Goal: Task Accomplishment & Management: Manage account settings

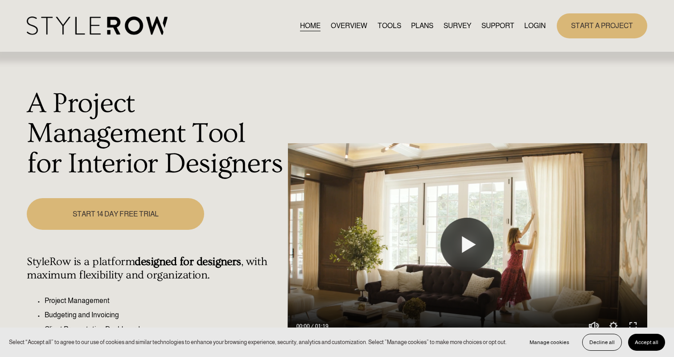
click at [539, 24] on link "LOGIN" at bounding box center [535, 26] width 21 height 12
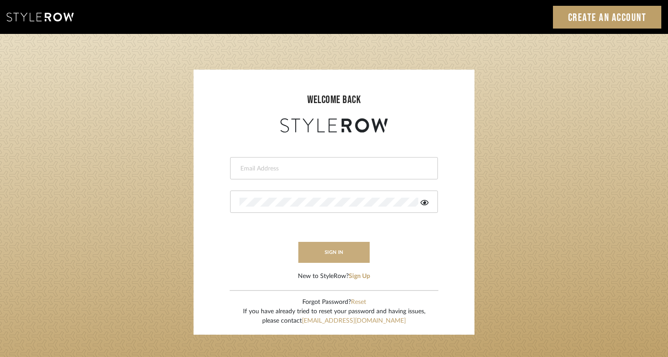
type input "rayeinteriordesign@gmail.com"
click at [330, 254] on button "sign in" at bounding box center [333, 252] width 71 height 21
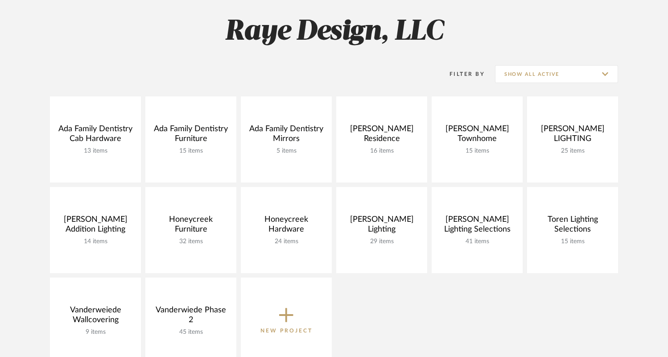
scroll to position [127, 0]
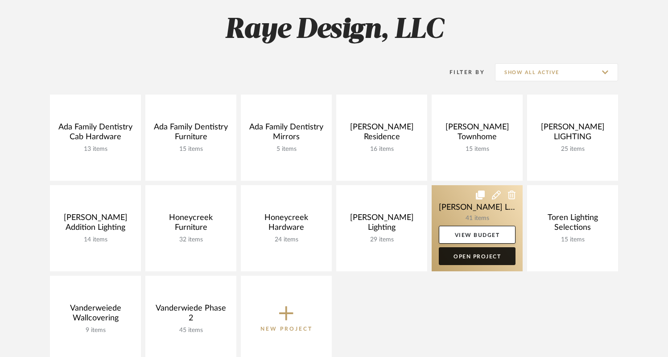
click at [478, 260] on link "Open Project" at bounding box center [477, 256] width 77 height 18
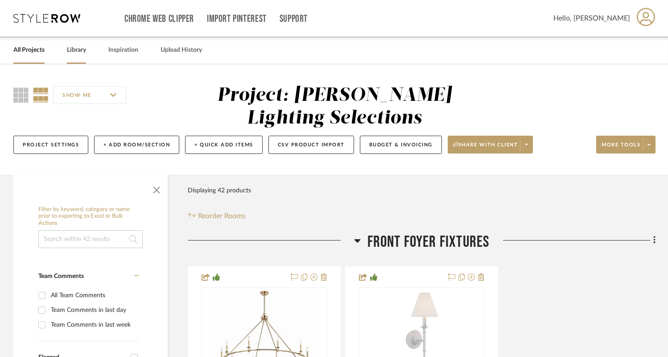
click at [81, 52] on link "Library" at bounding box center [76, 50] width 19 height 12
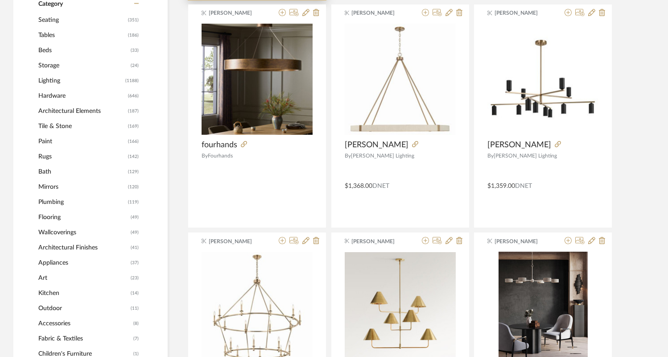
scroll to position [384, 0]
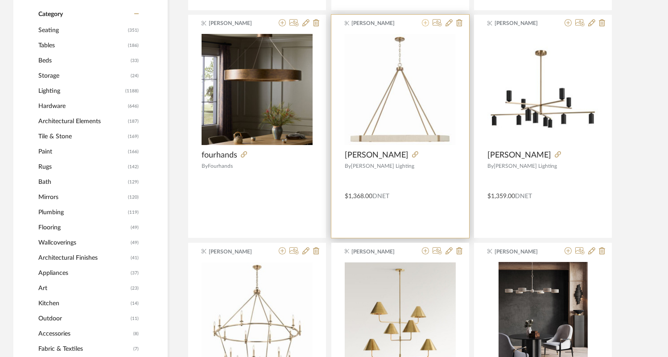
click at [425, 23] on icon at bounding box center [425, 22] width 7 height 7
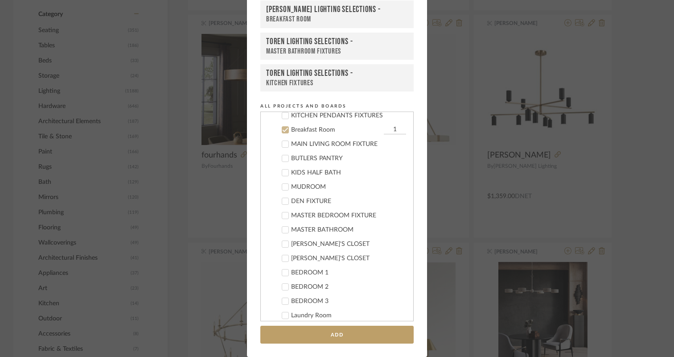
scroll to position [312, 0]
click at [283, 132] on icon at bounding box center [285, 129] width 6 height 6
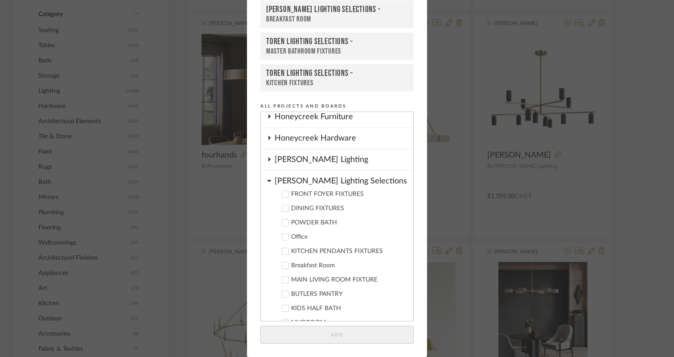
scroll to position [0, 0]
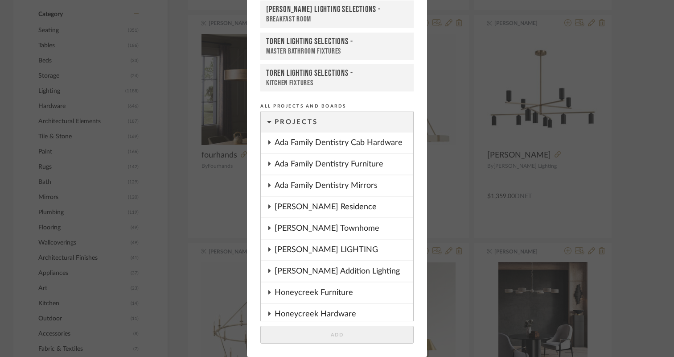
click at [451, 87] on div "Add to Projects Recent Projects, Rooms, or Boards TEETS Lighting Selections - B…" at bounding box center [337, 178] width 674 height 357
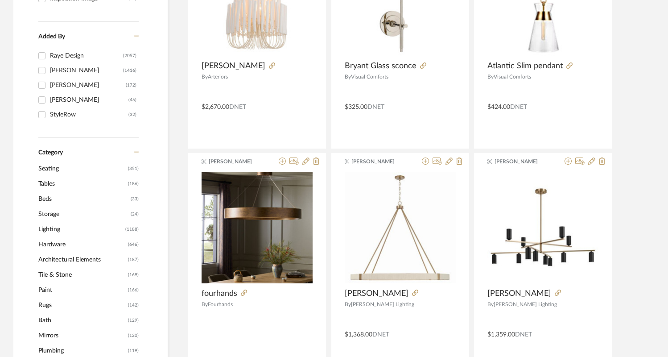
scroll to position [248, 0]
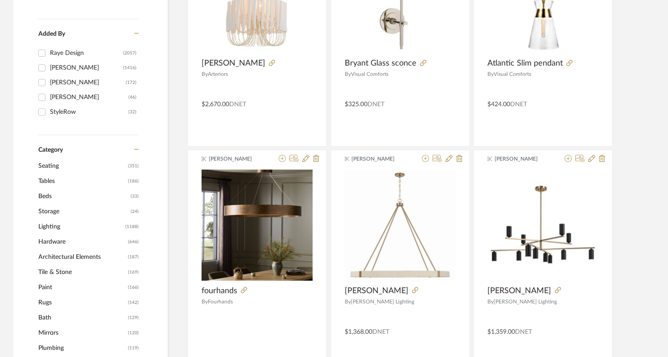
click at [56, 227] on span "Lighting" at bounding box center [80, 226] width 85 height 15
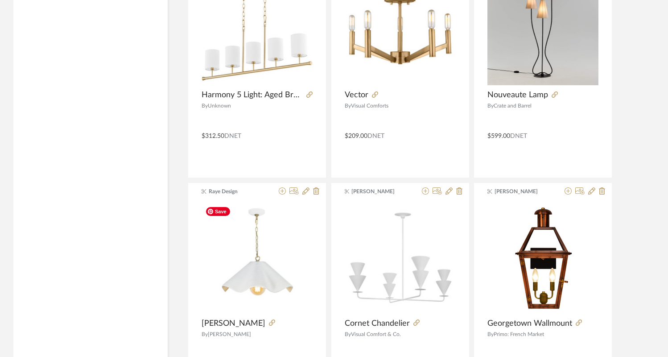
scroll to position [2694, 0]
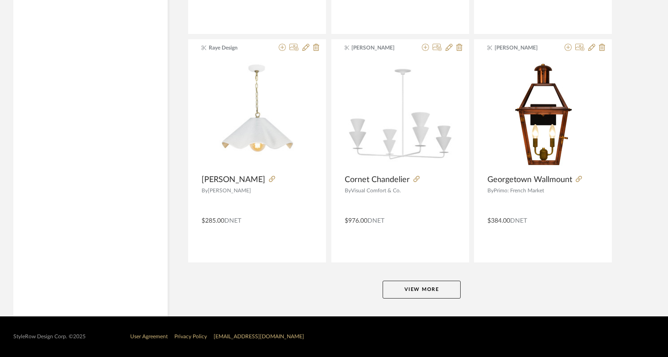
click at [425, 293] on button "View More" at bounding box center [422, 290] width 78 height 18
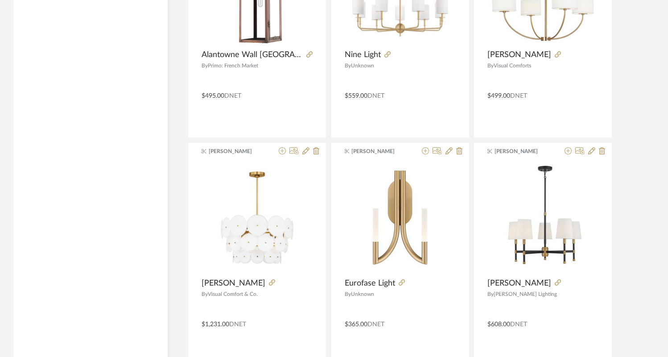
scroll to position [3061, 0]
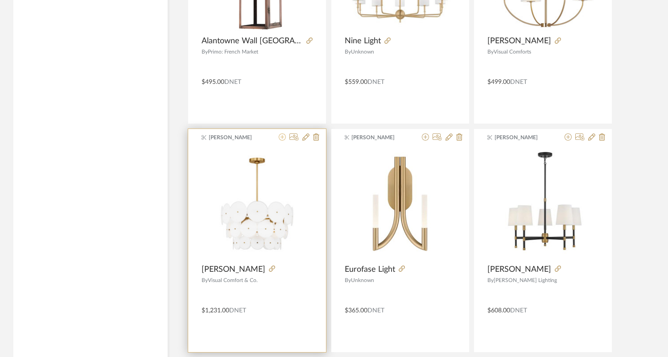
click at [284, 138] on icon at bounding box center [282, 136] width 7 height 7
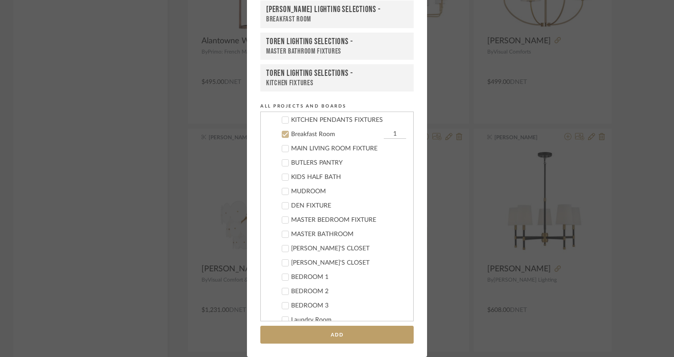
scroll to position [312, 0]
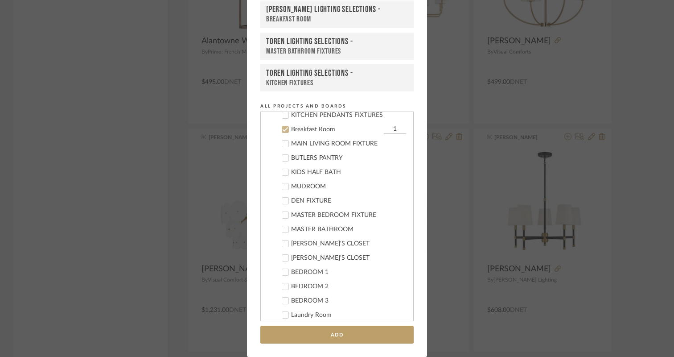
click at [283, 130] on icon at bounding box center [285, 129] width 6 height 6
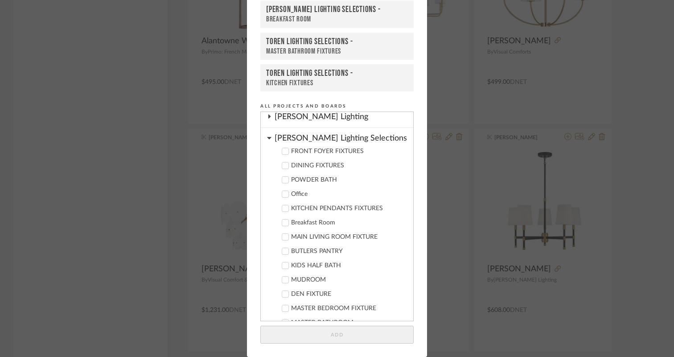
scroll to position [225, 0]
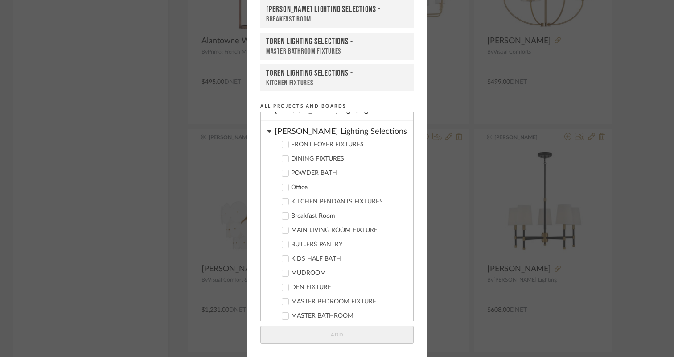
click at [282, 229] on icon at bounding box center [285, 230] width 6 height 6
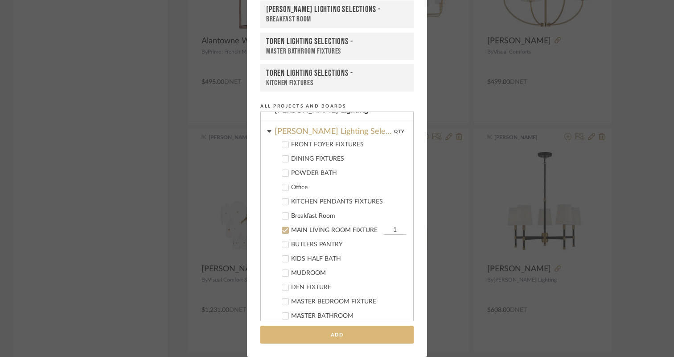
click at [305, 333] on button "Add" at bounding box center [336, 335] width 153 height 18
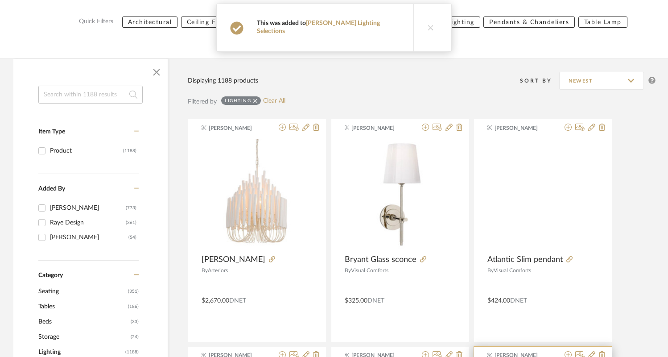
scroll to position [0, 0]
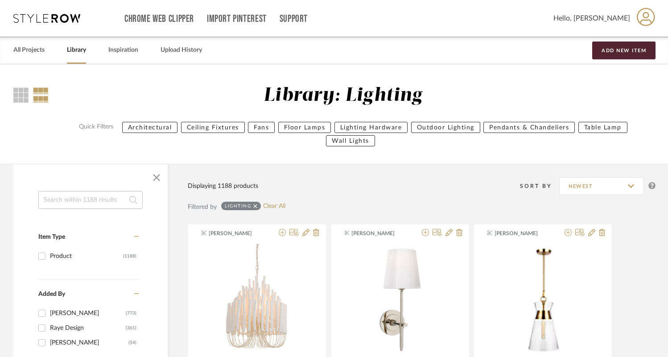
click at [74, 48] on link "Library" at bounding box center [76, 50] width 19 height 12
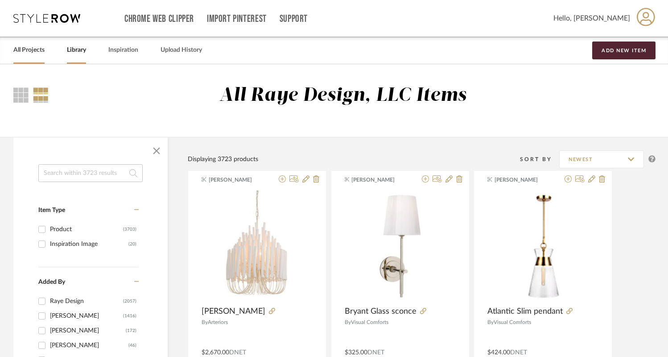
click at [29, 50] on link "All Projects" at bounding box center [28, 50] width 31 height 12
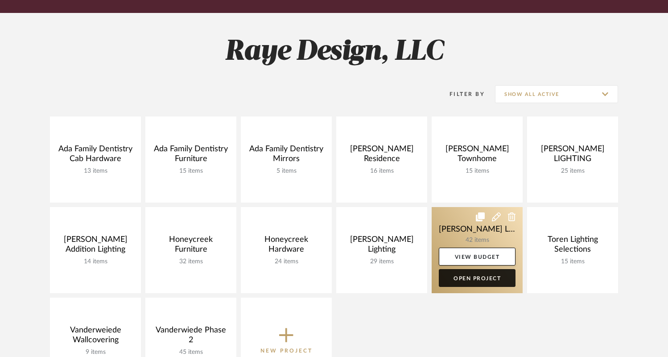
click at [471, 277] on link "Open Project" at bounding box center [477, 278] width 77 height 18
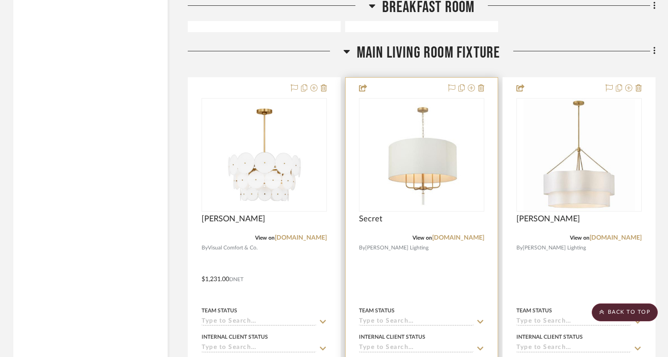
scroll to position [2798, 0]
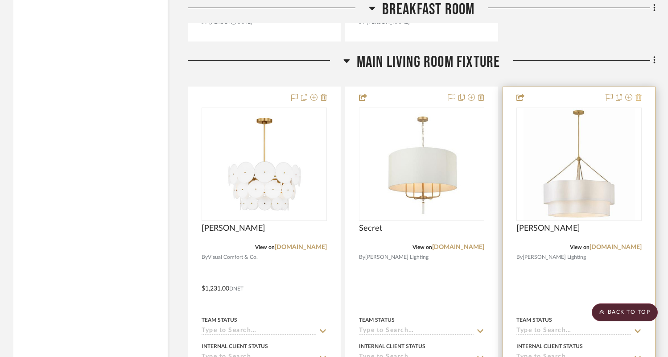
click at [641, 94] on icon at bounding box center [639, 97] width 6 height 7
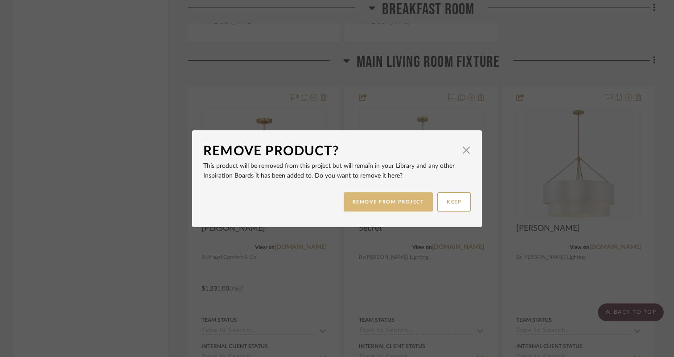
click at [412, 203] on button "REMOVE FROM PROJECT" at bounding box center [389, 201] width 90 height 19
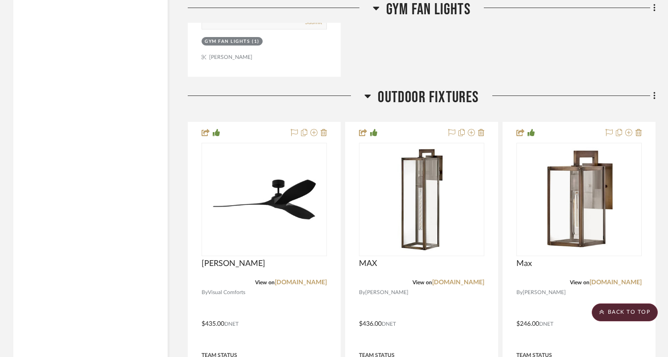
scroll to position [10618, 0]
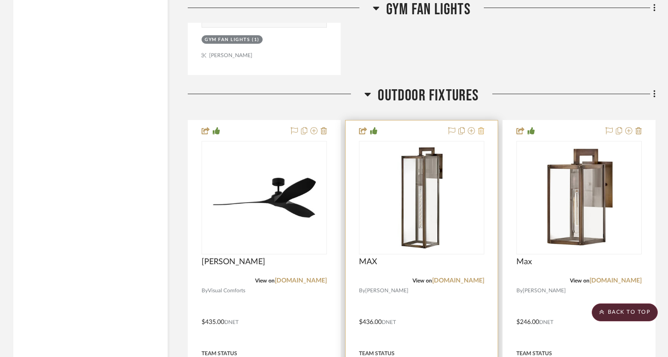
click at [481, 127] on icon at bounding box center [481, 130] width 6 height 7
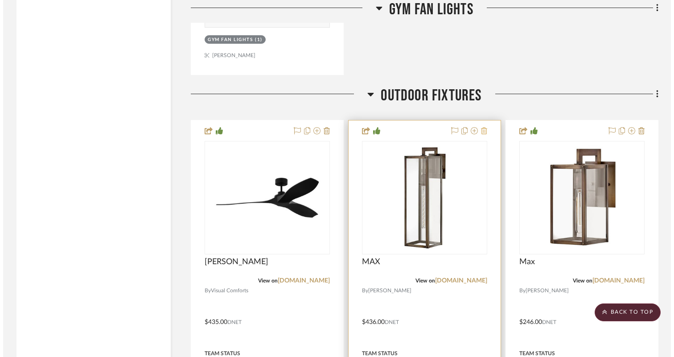
scroll to position [0, 0]
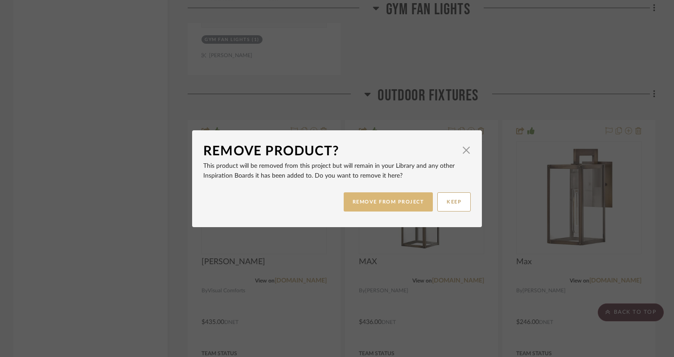
click at [363, 203] on button "REMOVE FROM PROJECT" at bounding box center [389, 201] width 90 height 19
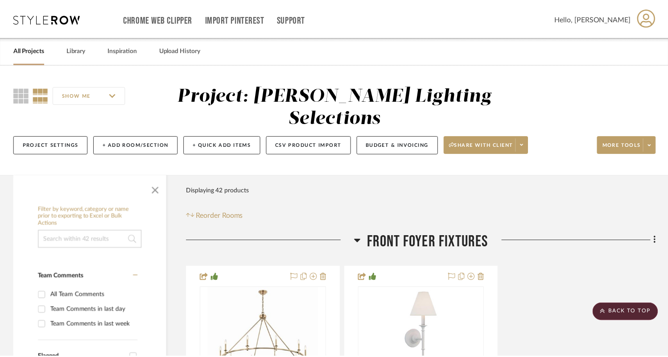
scroll to position [10618, 0]
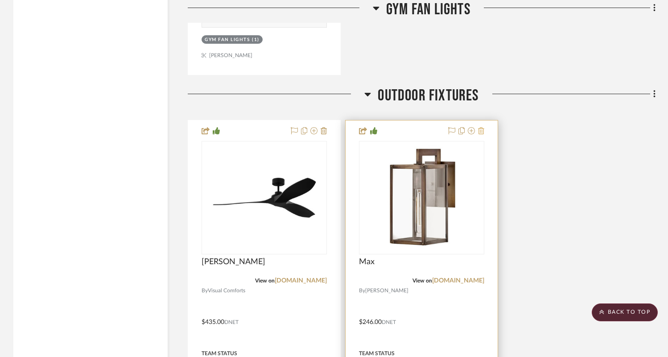
click at [483, 127] on icon at bounding box center [481, 130] width 6 height 7
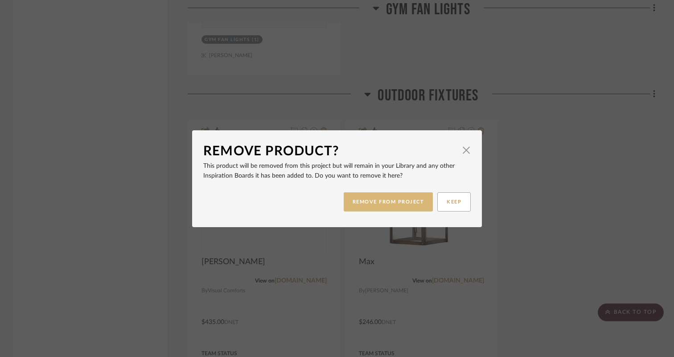
click at [398, 202] on button "REMOVE FROM PROJECT" at bounding box center [389, 201] width 90 height 19
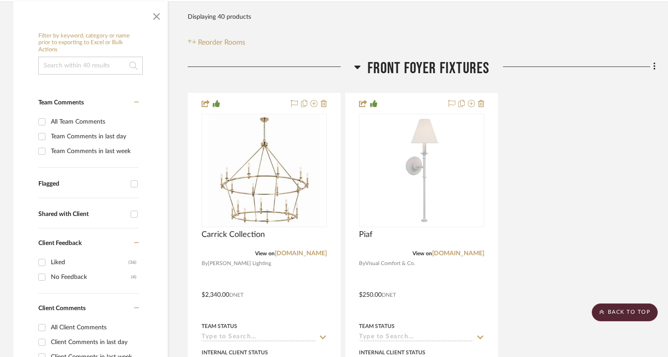
scroll to position [173, 0]
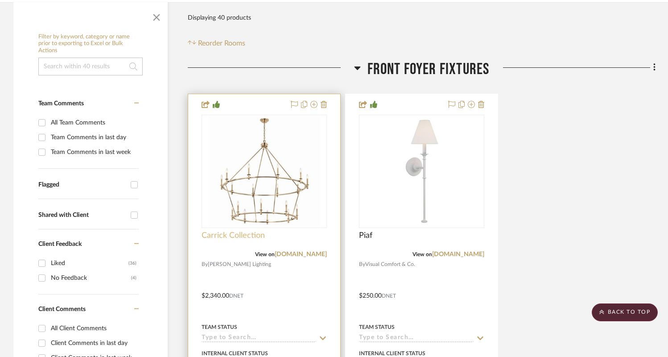
click at [257, 231] on span "Carrick Collection" at bounding box center [233, 236] width 63 height 10
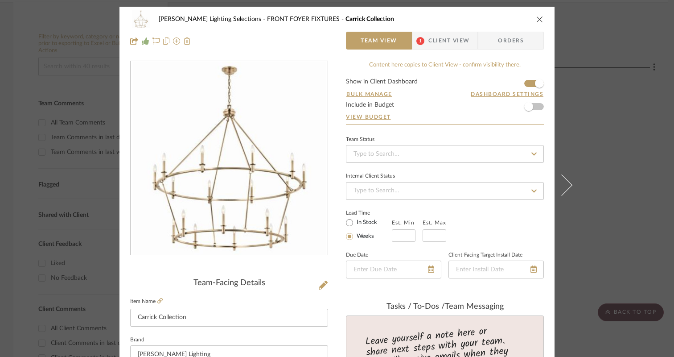
click at [538, 20] on icon "close" at bounding box center [540, 19] width 7 height 7
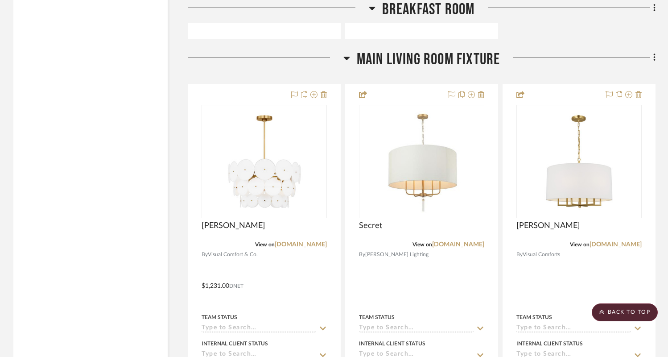
scroll to position [2799, 0]
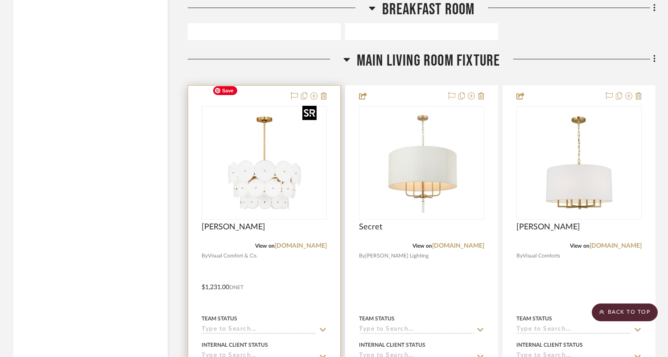
click at [274, 163] on img "0" at bounding box center [265, 163] width 112 height 112
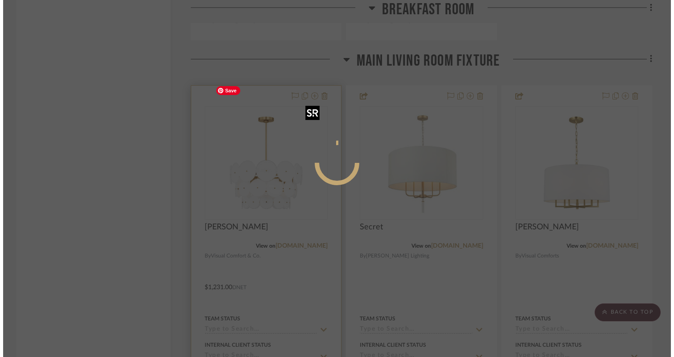
scroll to position [0, 0]
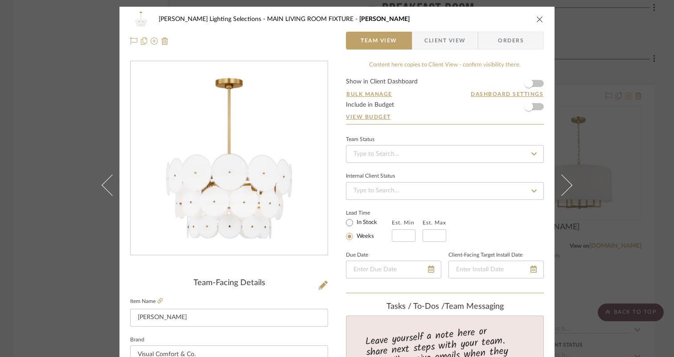
click at [537, 20] on icon "close" at bounding box center [540, 19] width 7 height 7
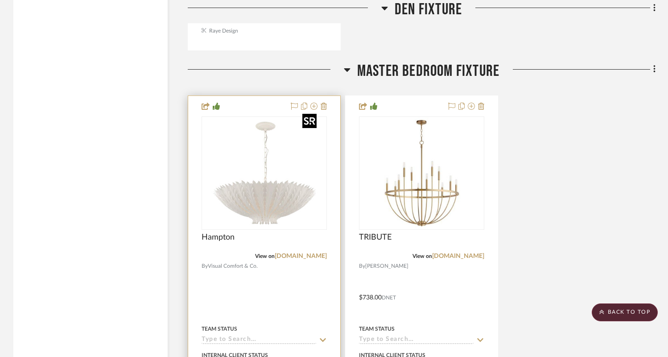
scroll to position [4971, 0]
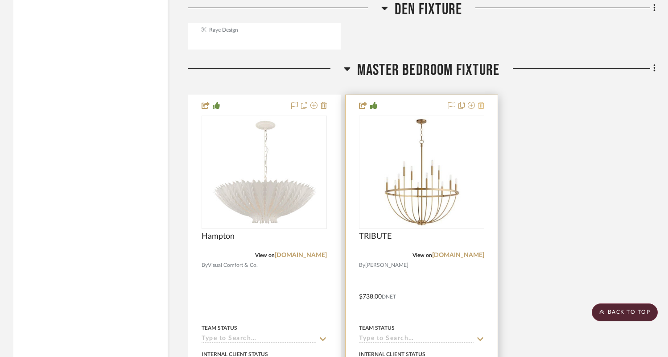
click at [483, 102] on fa-icon at bounding box center [481, 105] width 6 height 7
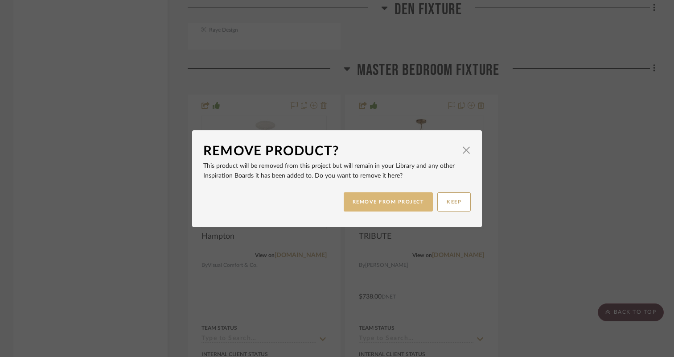
click at [357, 195] on button "REMOVE FROM PROJECT" at bounding box center [389, 201] width 90 height 19
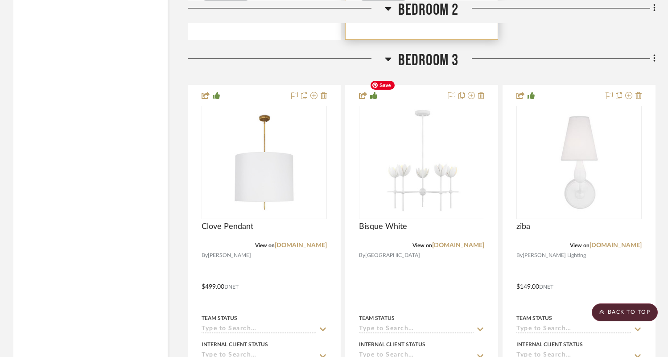
scroll to position [7598, 0]
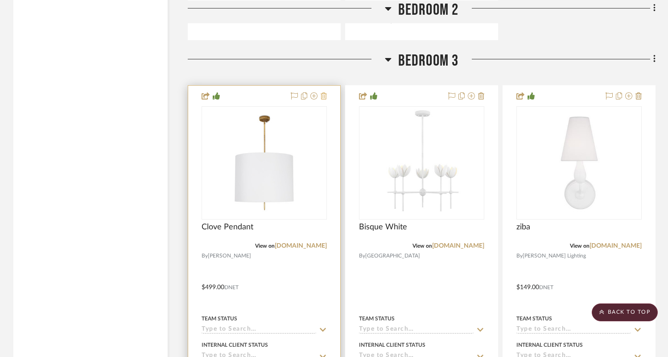
click at [324, 92] on icon at bounding box center [324, 95] width 6 height 7
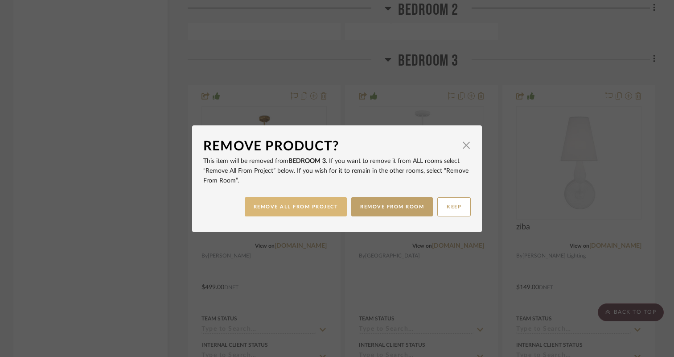
click at [320, 213] on button "REMOVE ALL FROM PROJECT" at bounding box center [296, 206] width 103 height 19
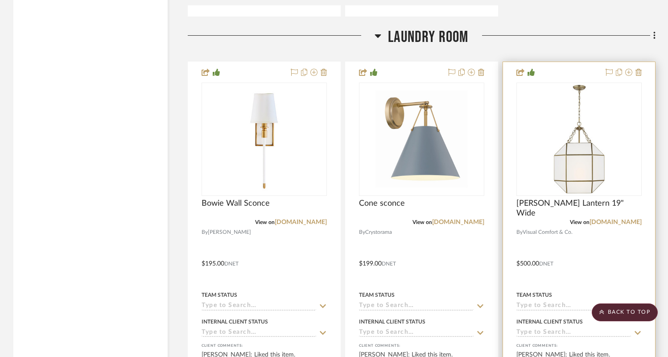
scroll to position [8061, 0]
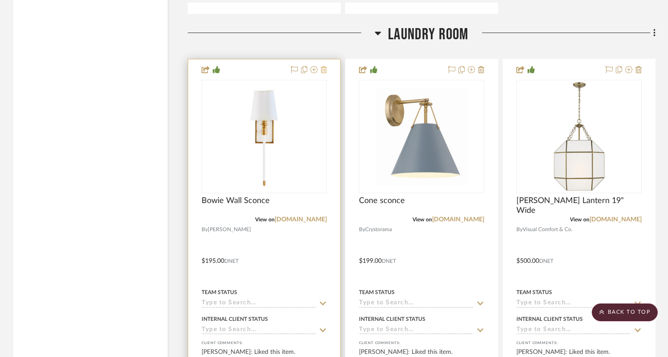
click at [323, 66] on icon at bounding box center [324, 69] width 6 height 7
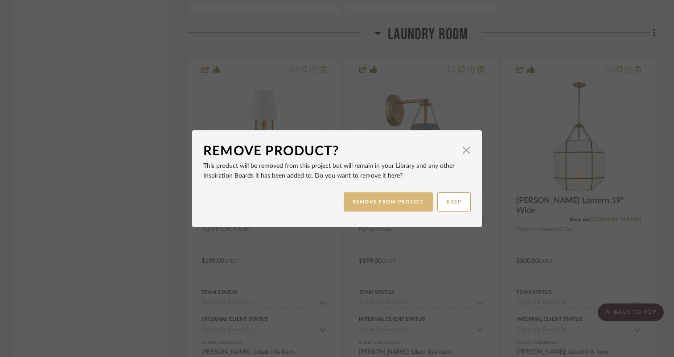
click at [360, 201] on button "REMOVE FROM PROJECT" at bounding box center [389, 201] width 90 height 19
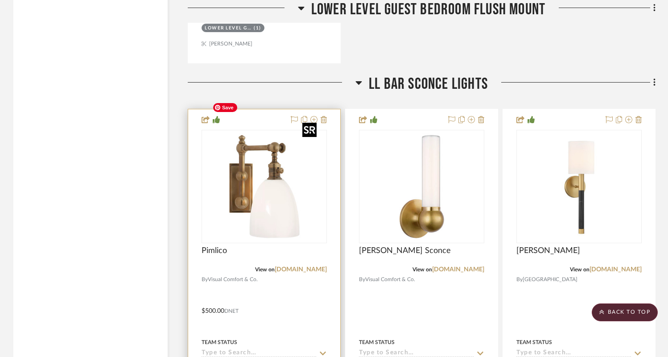
scroll to position [9321, 0]
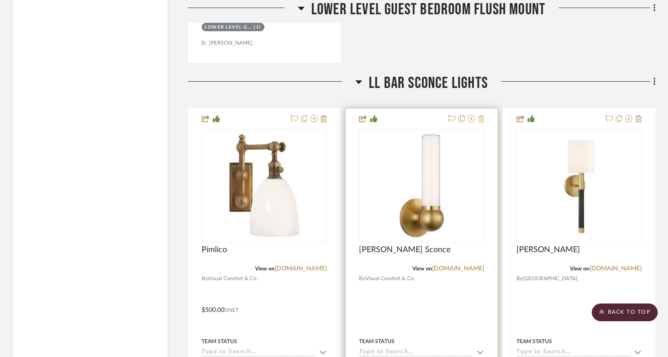
click at [480, 115] on icon at bounding box center [481, 118] width 6 height 7
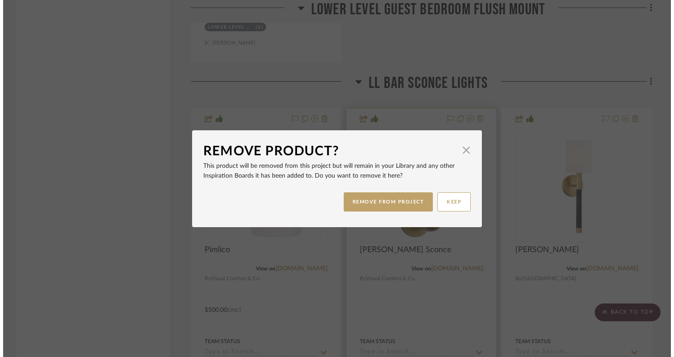
scroll to position [0, 0]
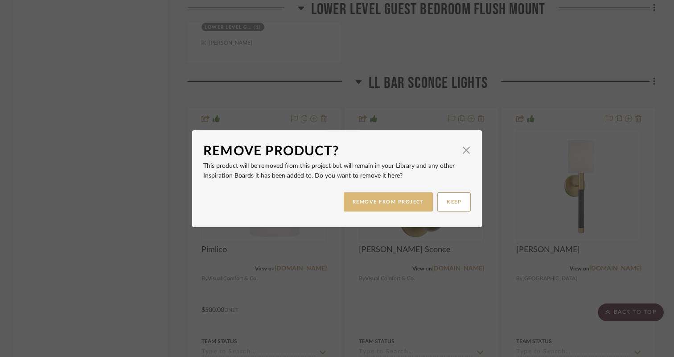
click at [352, 205] on button "REMOVE FROM PROJECT" at bounding box center [389, 201] width 90 height 19
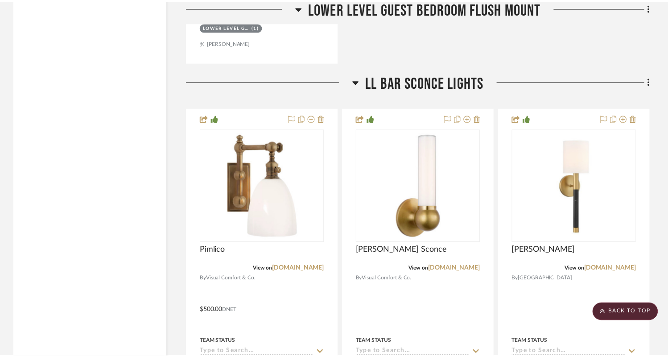
scroll to position [9321, 0]
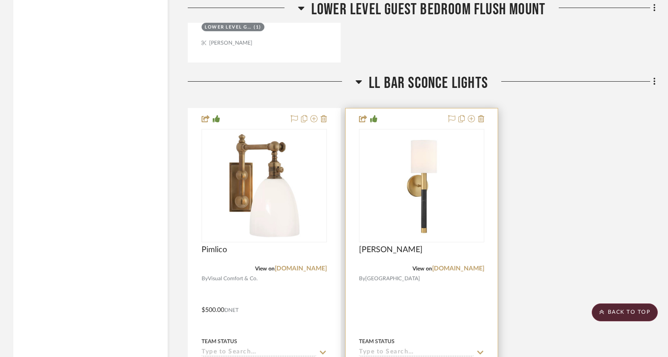
click at [487, 108] on div at bounding box center [422, 303] width 152 height 390
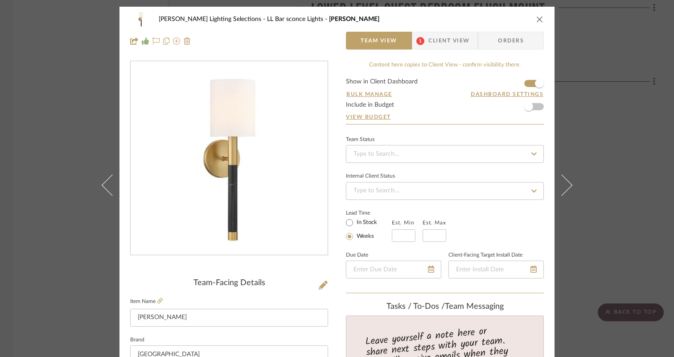
click at [537, 18] on icon "close" at bounding box center [540, 19] width 7 height 7
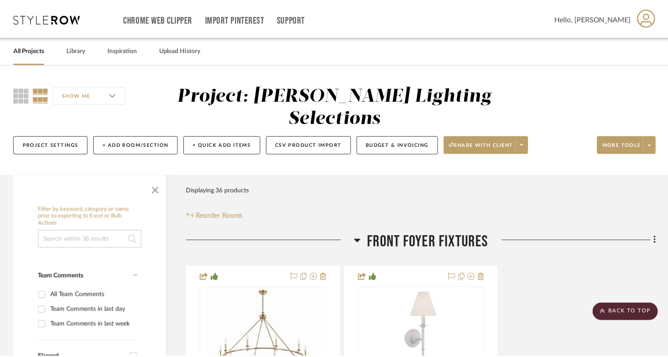
scroll to position [9321, 0]
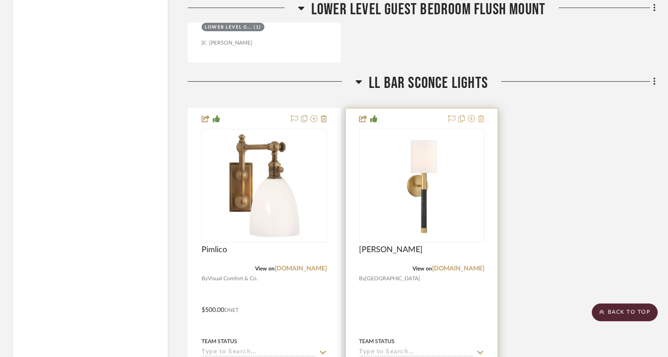
click at [480, 115] on icon at bounding box center [481, 118] width 6 height 7
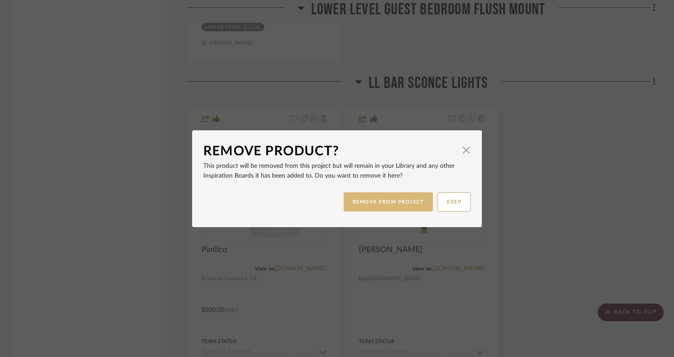
click at [355, 202] on button "REMOVE FROM PROJECT" at bounding box center [389, 201] width 90 height 19
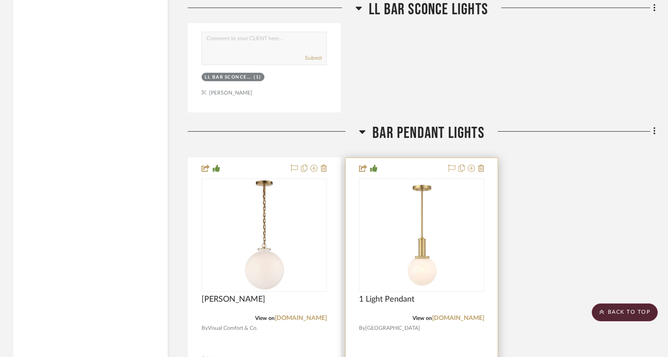
scroll to position [9709, 0]
click at [481, 164] on icon at bounding box center [481, 167] width 6 height 7
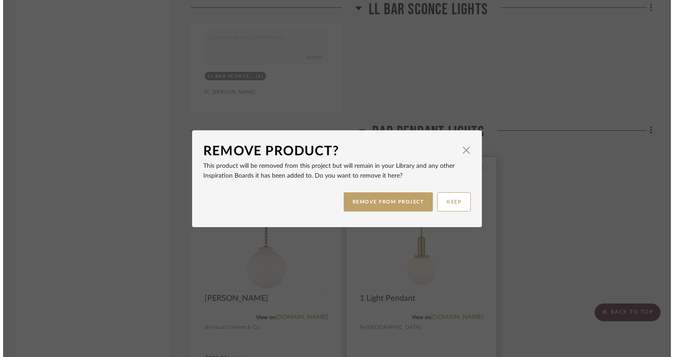
scroll to position [0, 0]
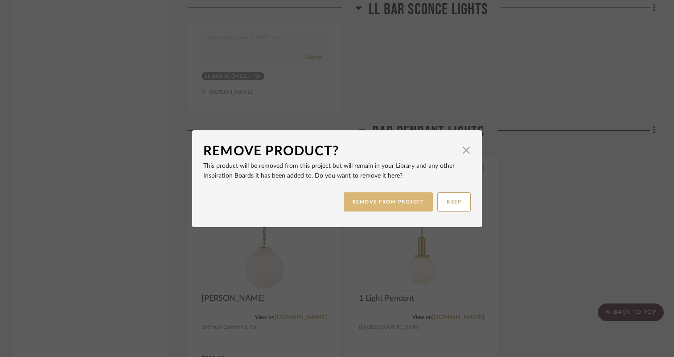
click at [393, 203] on button "REMOVE FROM PROJECT" at bounding box center [389, 201] width 90 height 19
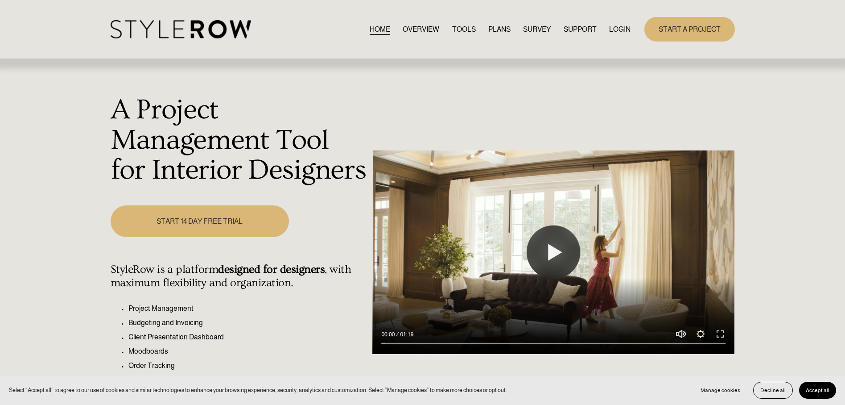
click at [613, 28] on link "LOGIN" at bounding box center [619, 29] width 21 height 12
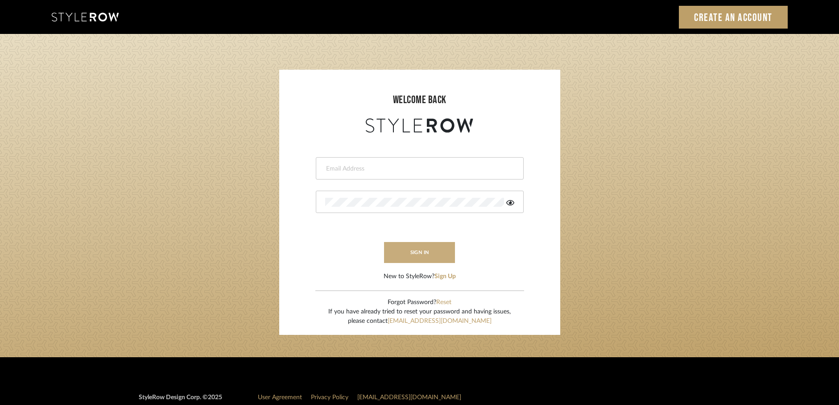
type input "[EMAIL_ADDRESS][DOMAIN_NAME]"
click at [434, 253] on button "sign in" at bounding box center [419, 252] width 71 height 21
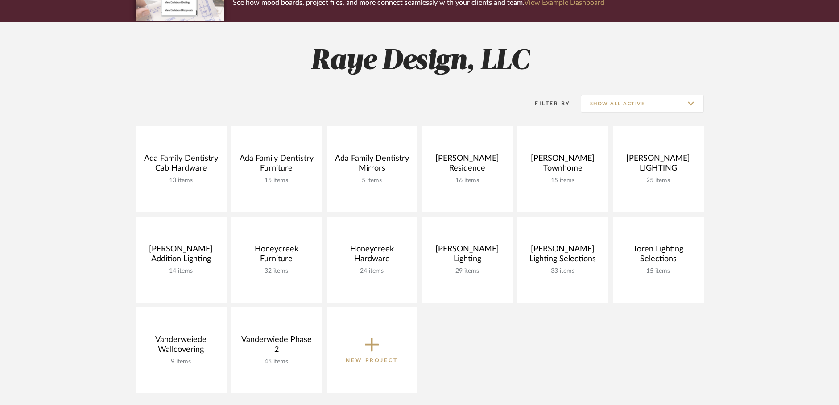
scroll to position [101, 0]
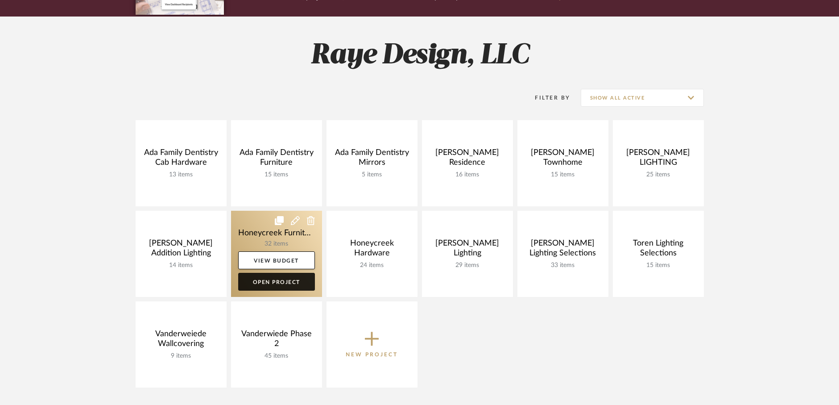
click at [284, 287] on link "Open Project" at bounding box center [276, 282] width 77 height 18
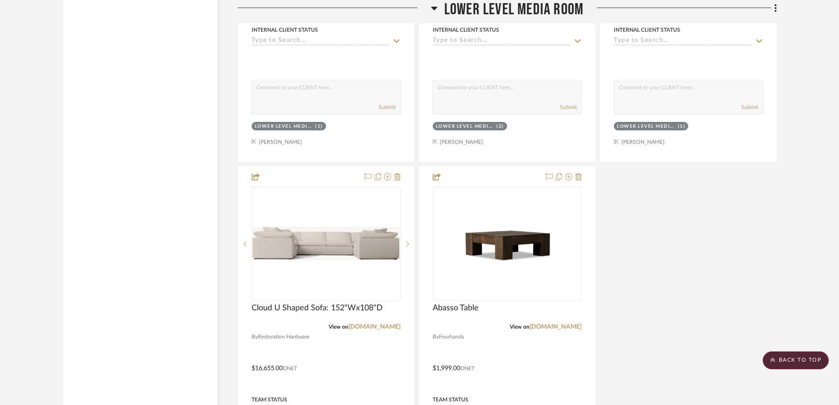
scroll to position [4679, 0]
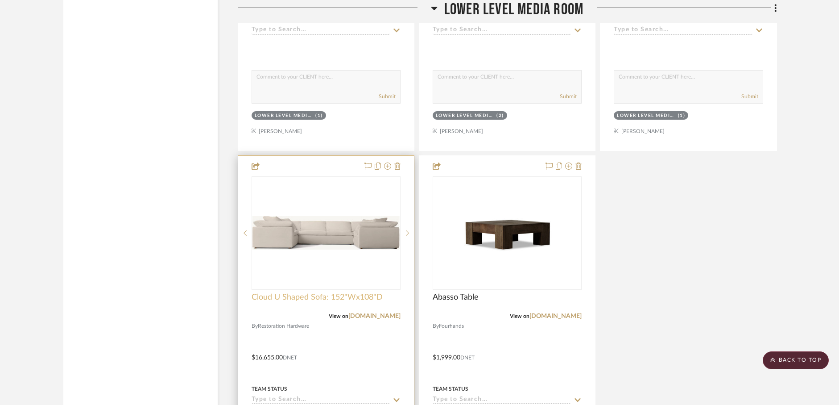
click at [324, 297] on span "Cloud U Shaped Sofa: 152"Wx108"D" at bounding box center [317, 297] width 131 height 10
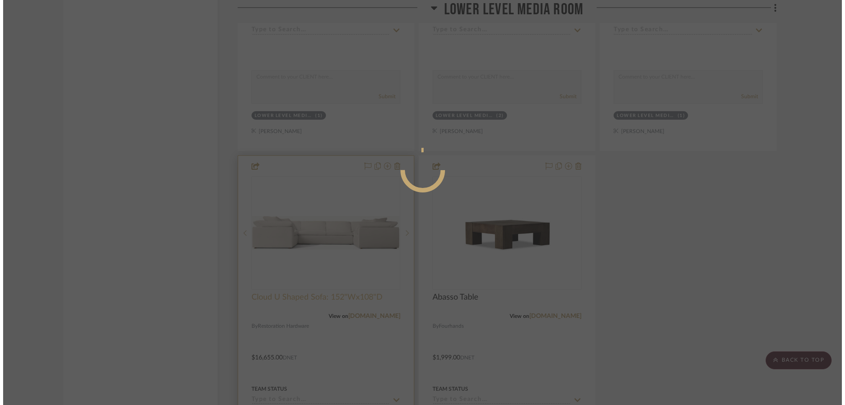
scroll to position [0, 0]
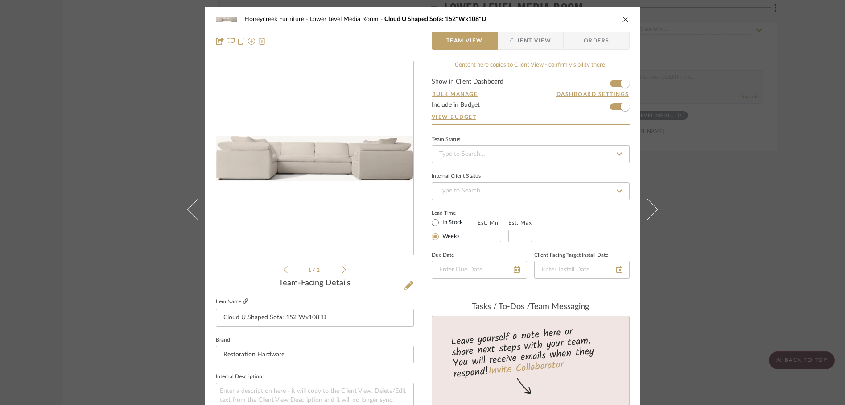
click at [243, 302] on icon at bounding box center [245, 300] width 5 height 5
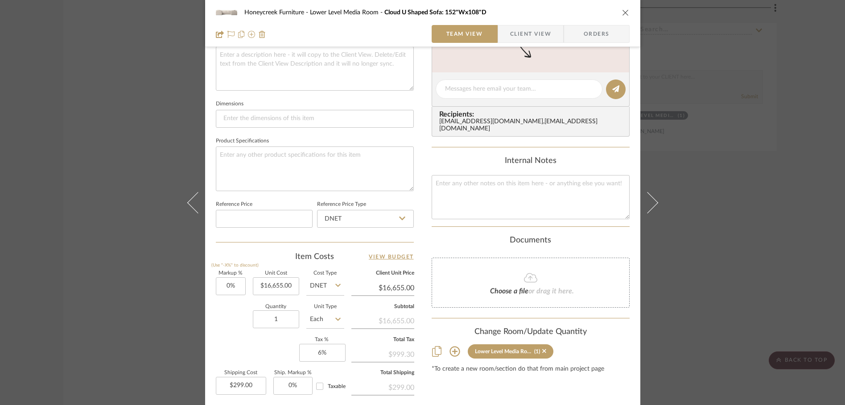
scroll to position [334, 0]
click at [622, 12] on icon "close" at bounding box center [625, 12] width 7 height 7
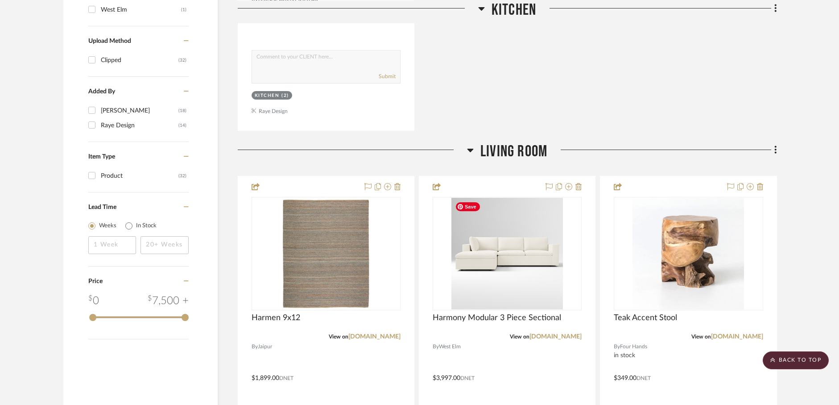
scroll to position [901, 0]
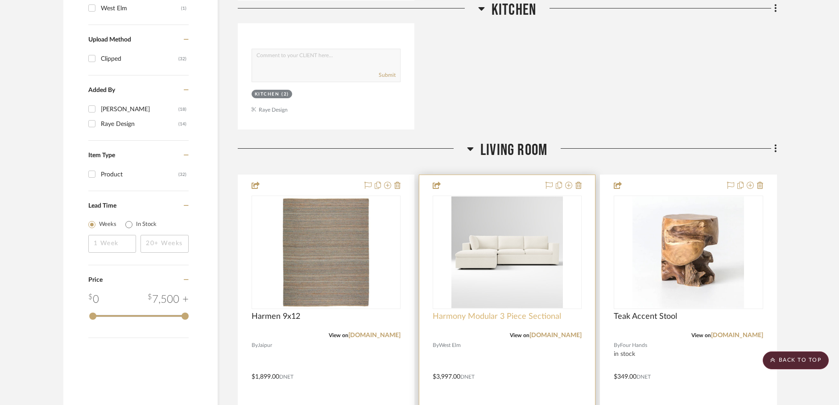
click at [490, 314] on span "Harmony Modular 3 Piece Sectional" at bounding box center [497, 316] width 128 height 10
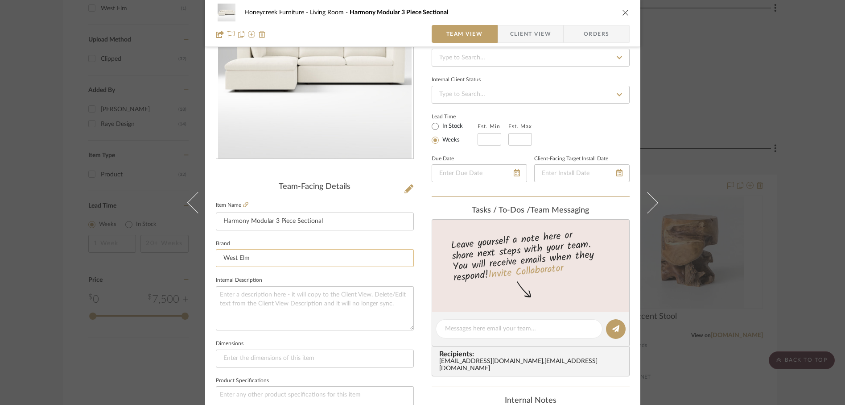
scroll to position [100, 0]
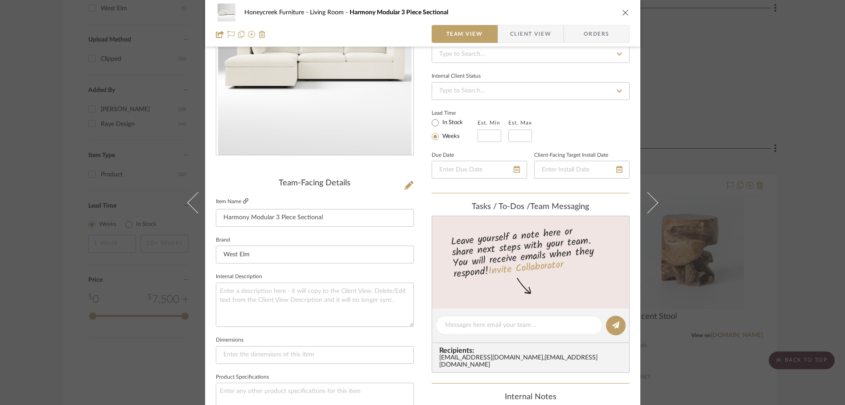
click at [244, 201] on icon at bounding box center [245, 200] width 5 height 5
click at [622, 12] on icon "close" at bounding box center [625, 12] width 7 height 7
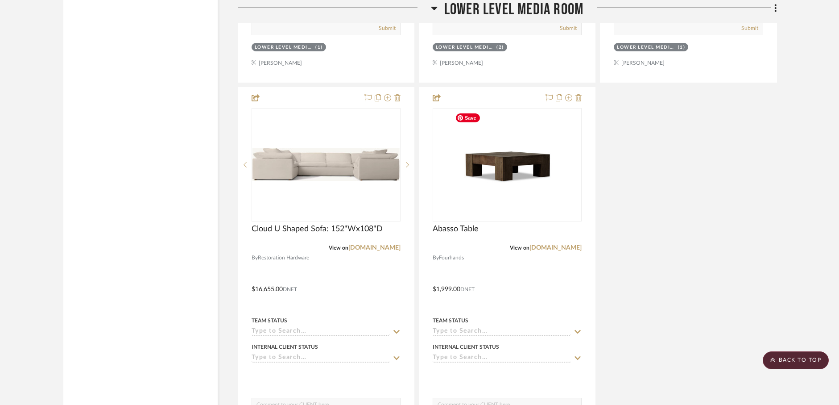
scroll to position [4756, 0]
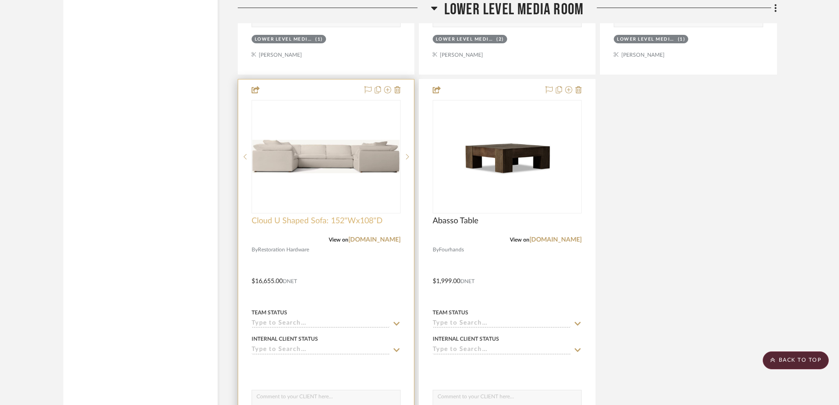
click at [335, 222] on span "Cloud U Shaped Sofa: 152"Wx108"D" at bounding box center [317, 221] width 131 height 10
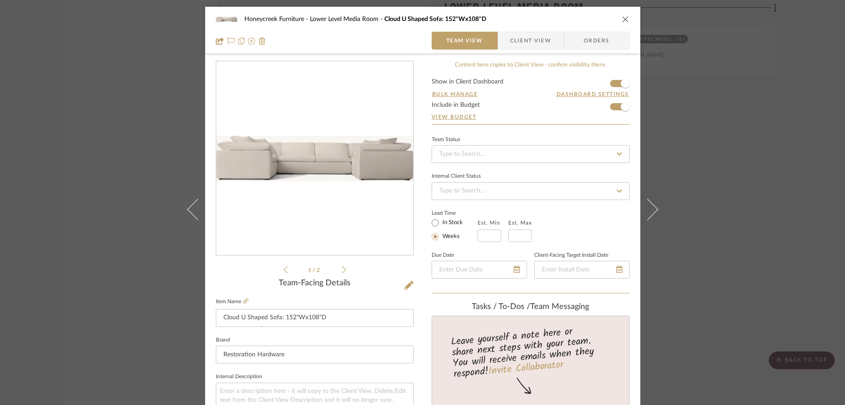
scroll to position [16, 0]
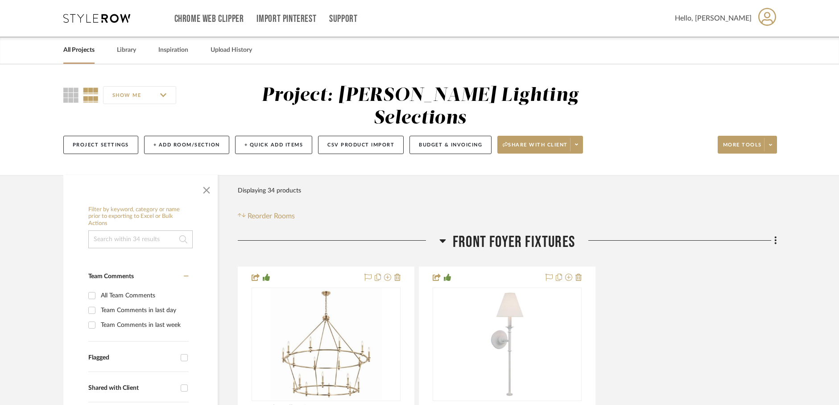
click at [72, 51] on link "All Projects" at bounding box center [78, 50] width 31 height 12
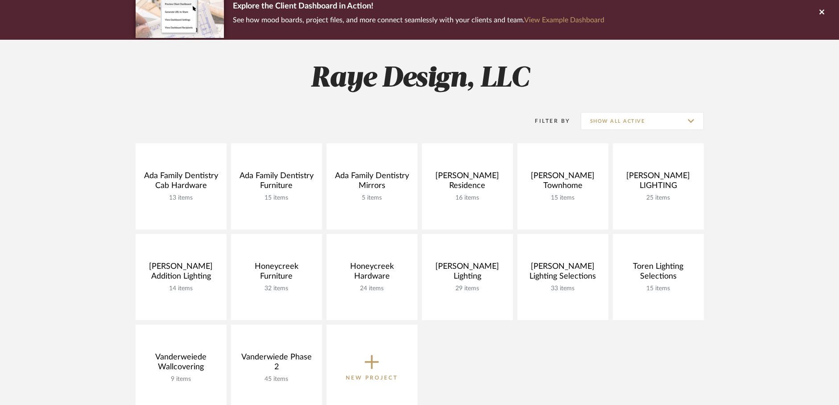
scroll to position [76, 0]
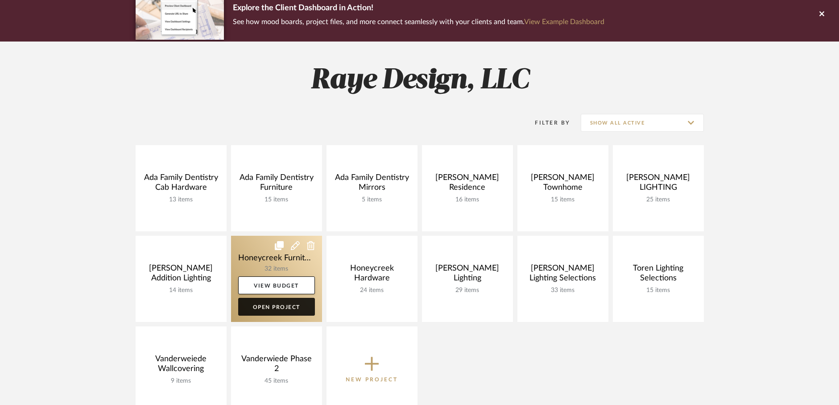
click at [286, 305] on link "Open Project" at bounding box center [276, 307] width 77 height 18
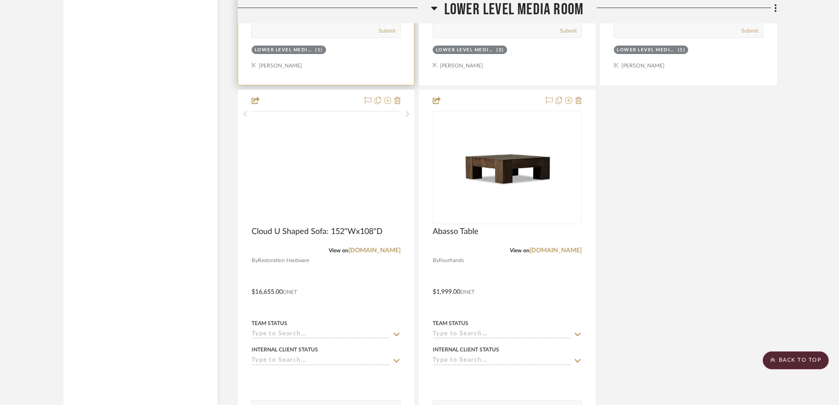
scroll to position [4720, 0]
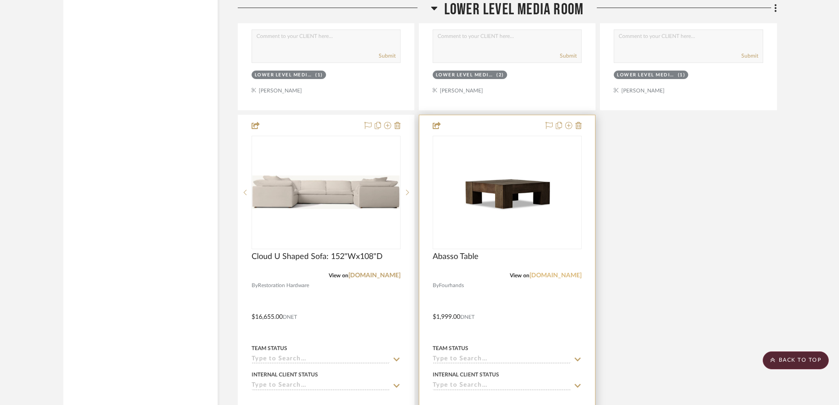
click at [550, 277] on link "[DOMAIN_NAME]" at bounding box center [555, 275] width 52 height 6
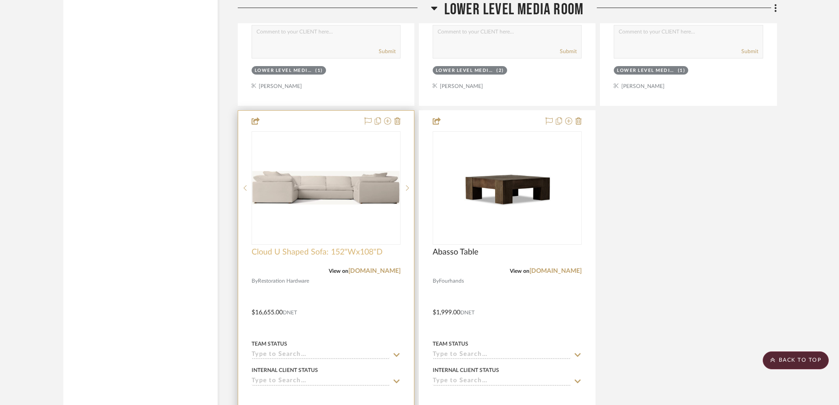
click at [330, 253] on span "Cloud U Shaped Sofa: 152"Wx108"D" at bounding box center [317, 252] width 131 height 10
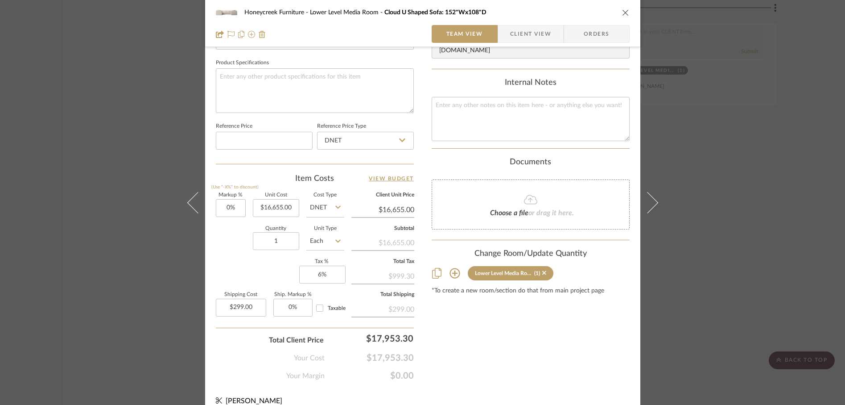
scroll to position [412, 0]
click at [624, 11] on icon "close" at bounding box center [625, 12] width 7 height 7
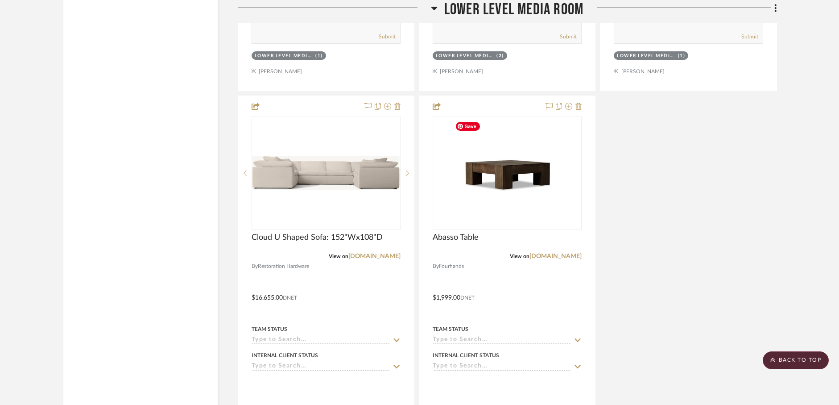
scroll to position [4748, 0]
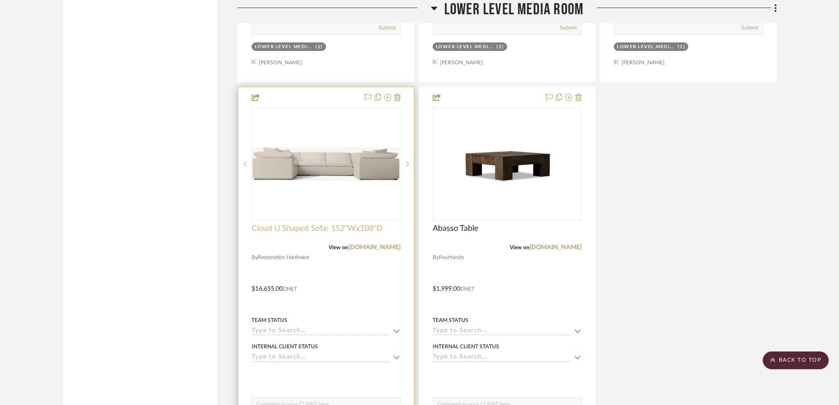
click at [322, 223] on span "Cloud U Shaped Sofa: 152"Wx108"D" at bounding box center [317, 228] width 131 height 10
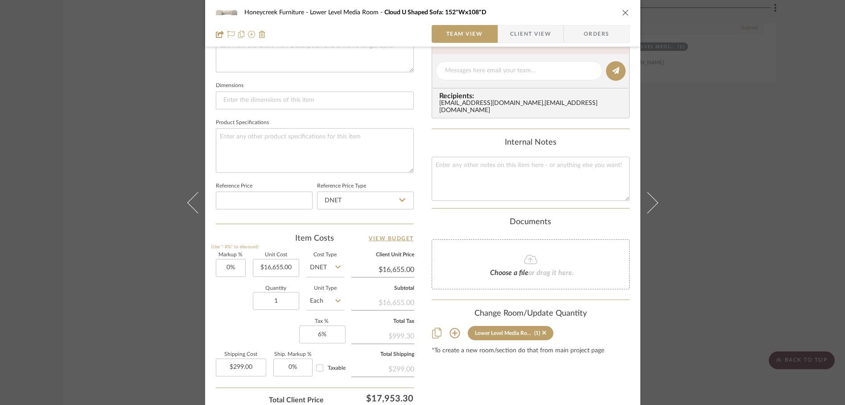
scroll to position [21, 0]
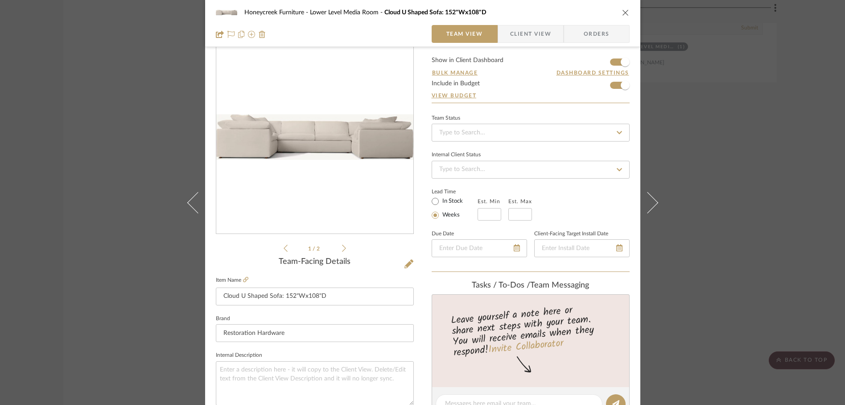
click at [623, 11] on icon "close" at bounding box center [625, 12] width 7 height 7
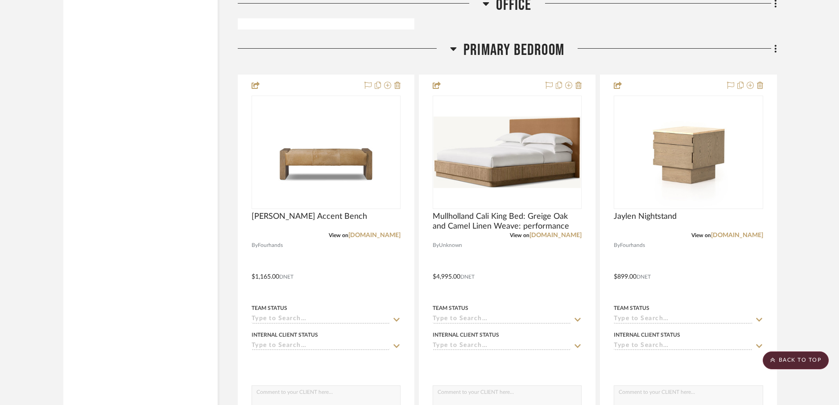
scroll to position [3114, 0]
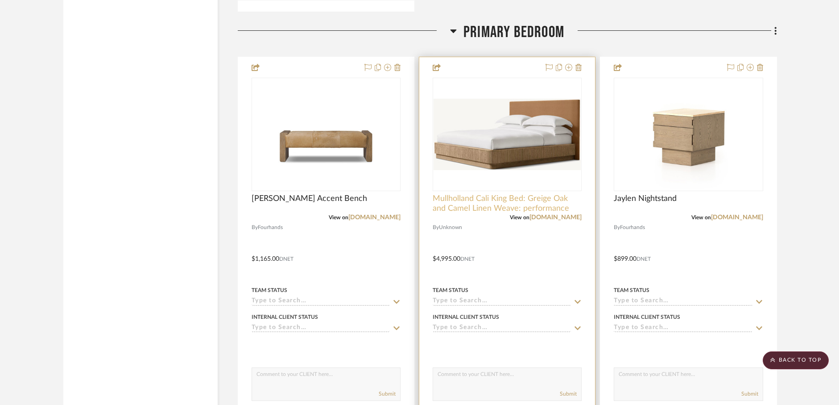
click at [486, 200] on span "Mullholland Cali King Bed: Greige Oak and Camel Linen Weave: performance" at bounding box center [507, 204] width 149 height 20
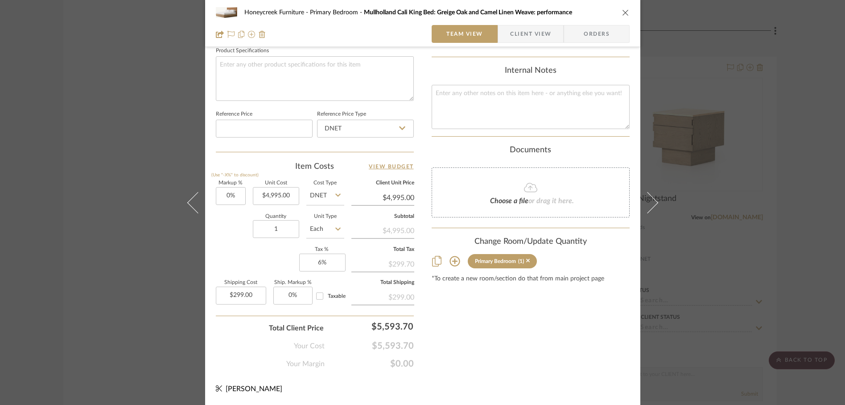
scroll to position [21, 0]
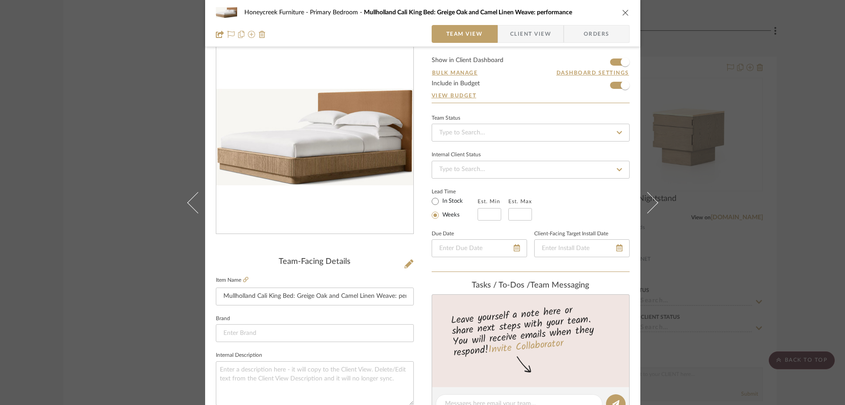
click at [622, 14] on icon "close" at bounding box center [625, 12] width 7 height 7
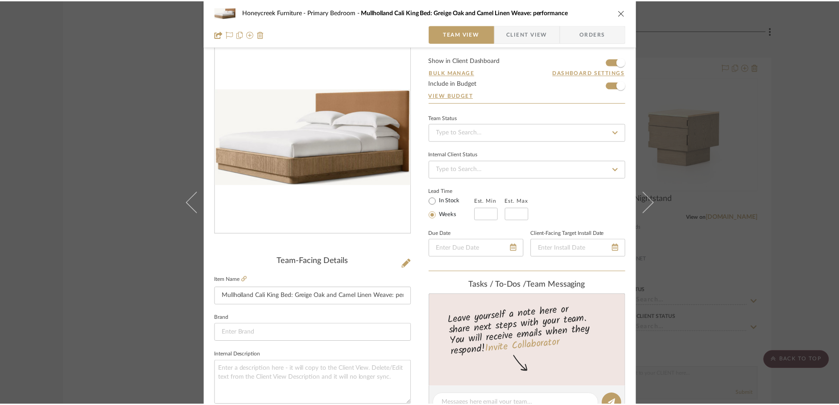
scroll to position [3114, 0]
